Goal: Information Seeking & Learning: Learn about a topic

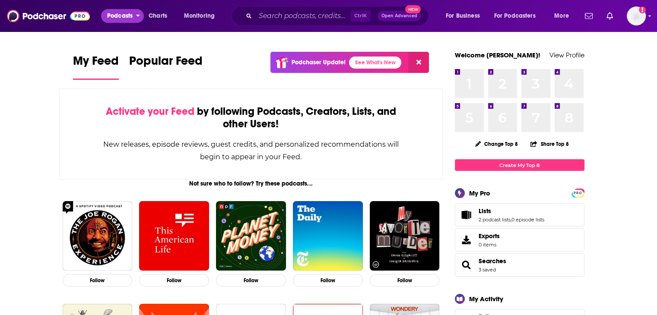
click at [118, 18] on span "Podcasts" at bounding box center [119, 16] width 25 height 12
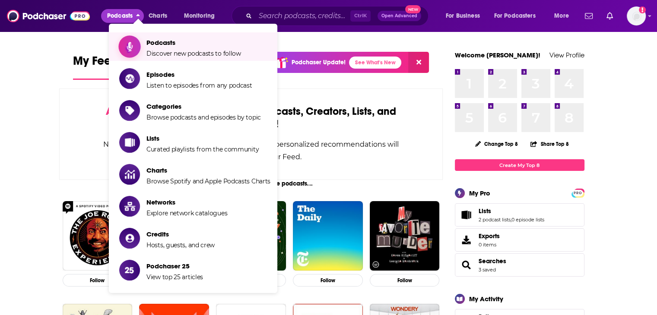
click at [157, 43] on span "Podcasts" at bounding box center [193, 42] width 95 height 8
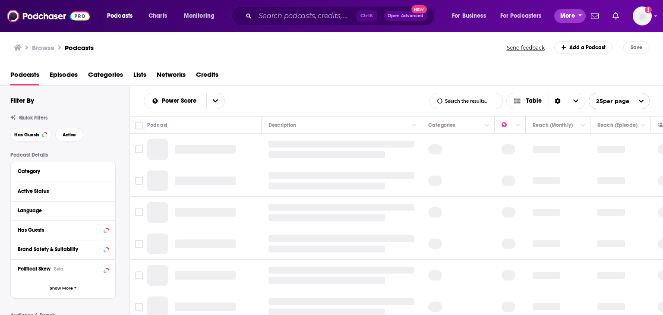
click at [573, 16] on span "More" at bounding box center [567, 16] width 15 height 12
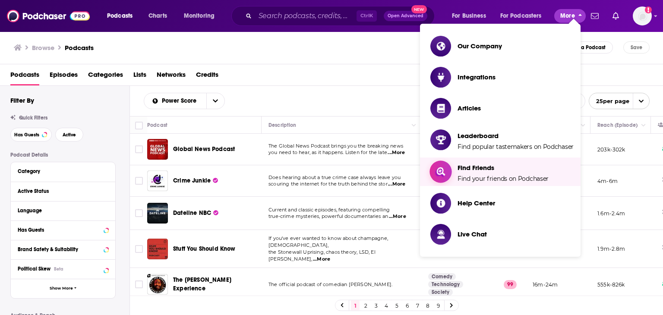
click at [466, 161] on span "Find Friends Find your friends on Podchaser" at bounding box center [503, 172] width 91 height 22
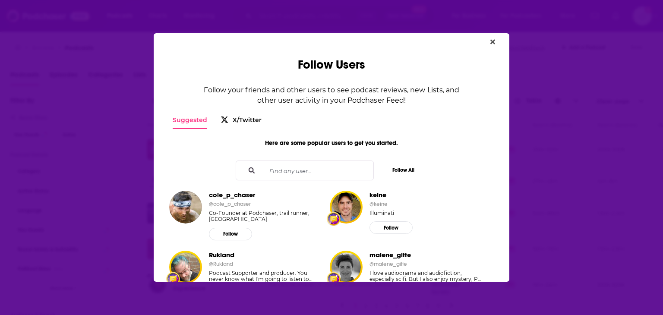
click at [285, 166] on input "Find any user..." at bounding box center [314, 170] width 105 height 19
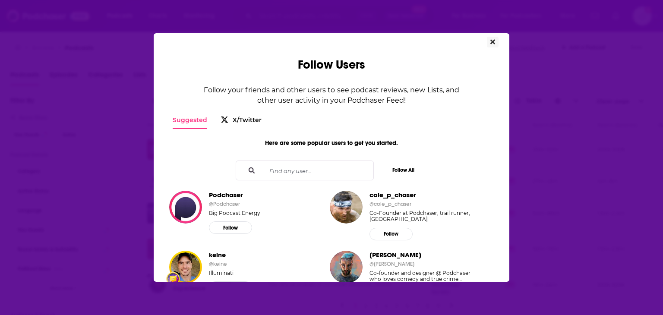
click at [492, 42] on icon "Close" at bounding box center [492, 42] width 5 height 5
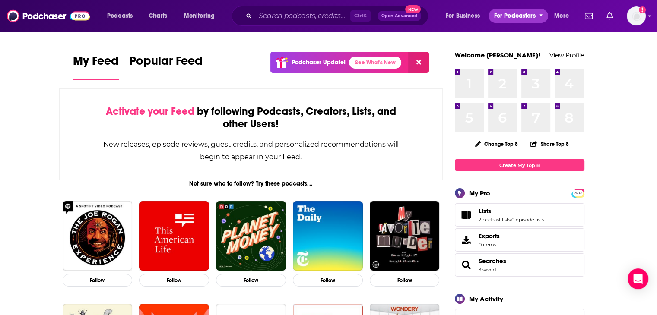
click at [536, 15] on button "For Podcasters" at bounding box center [518, 16] width 60 height 14
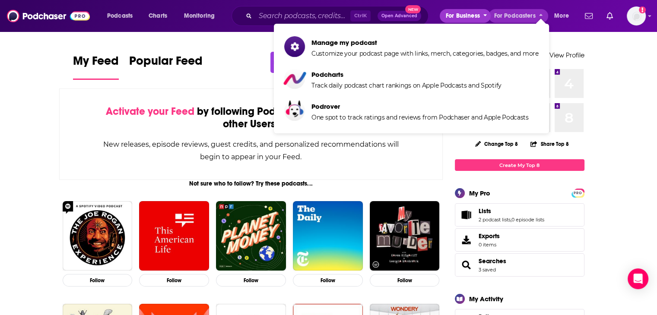
click at [482, 18] on button "For Business" at bounding box center [464, 16] width 51 height 14
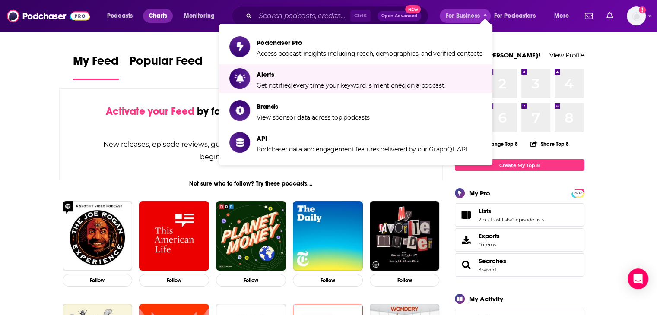
click at [153, 13] on span "Charts" at bounding box center [157, 16] width 19 height 12
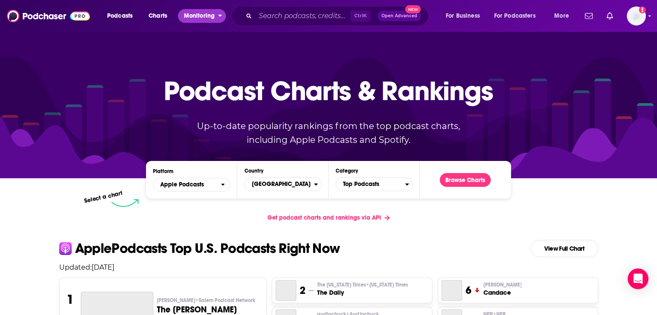
click at [196, 18] on span "Monitoring" at bounding box center [199, 16] width 31 height 12
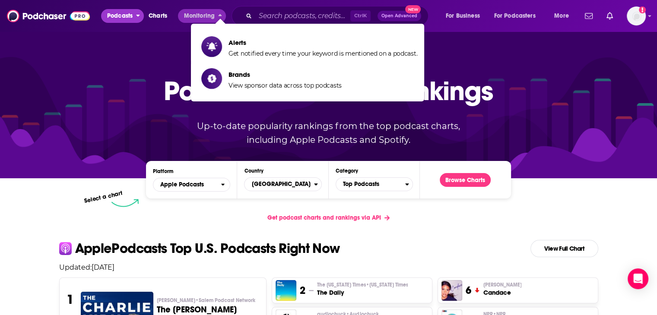
click at [137, 20] on button "Podcasts" at bounding box center [122, 16] width 43 height 14
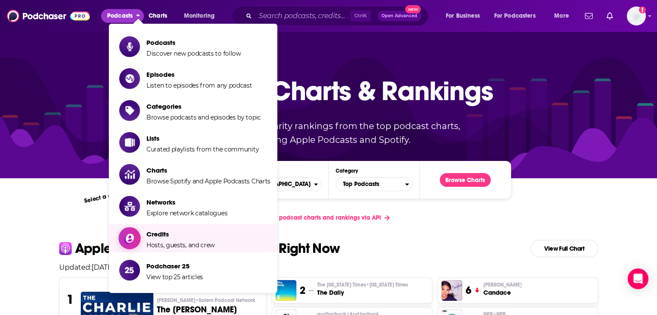
click at [148, 232] on span "Credits" at bounding box center [180, 234] width 68 height 8
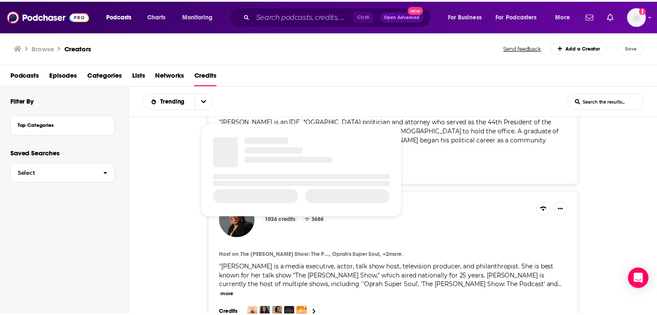
scroll to position [647, 0]
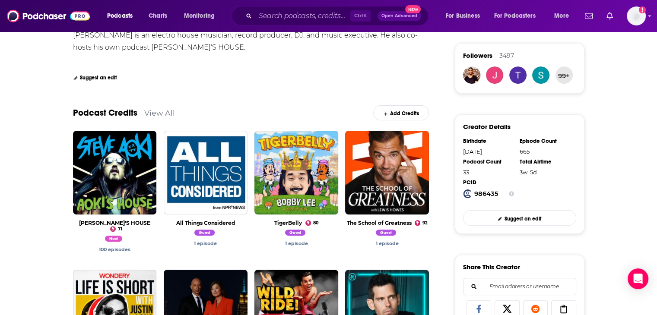
scroll to position [43, 0]
